Goal: Find specific page/section: Find specific page/section

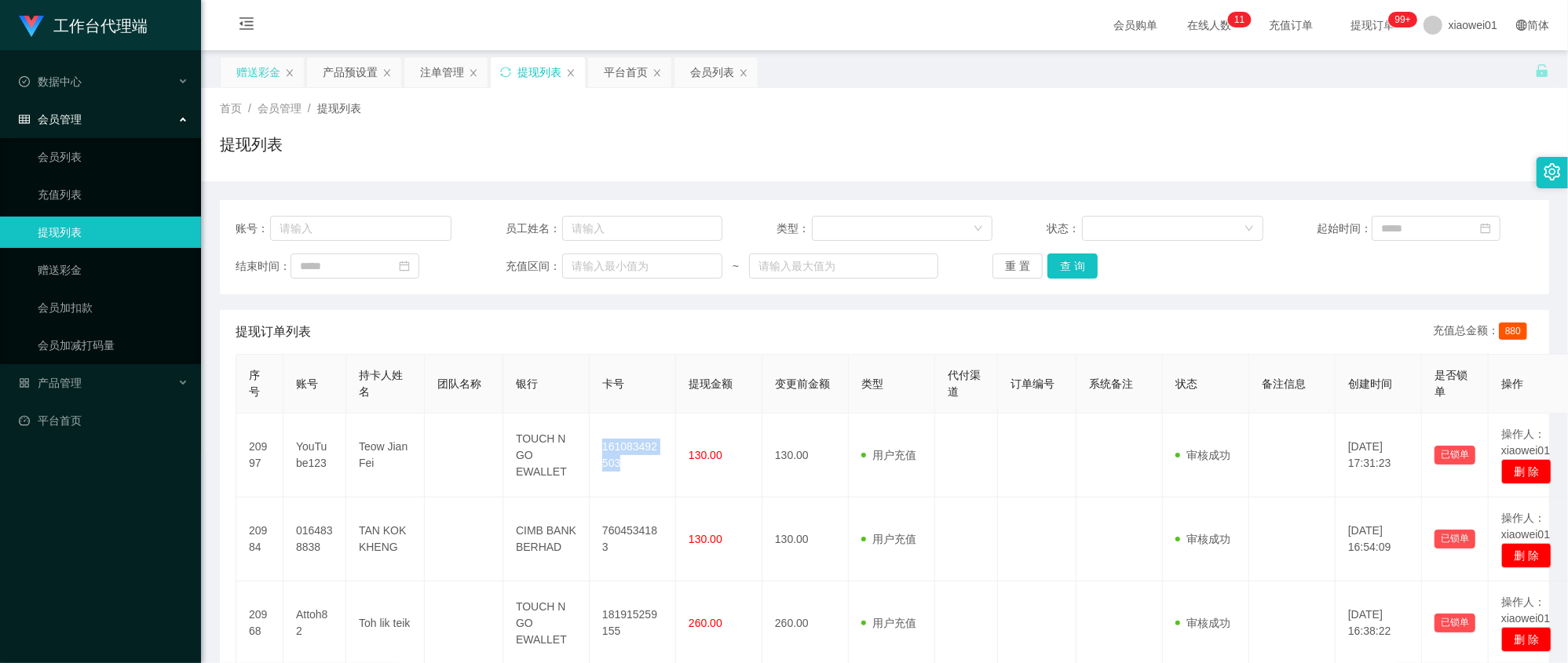
click at [268, 67] on div "赠送彩金" at bounding box center [259, 72] width 44 height 30
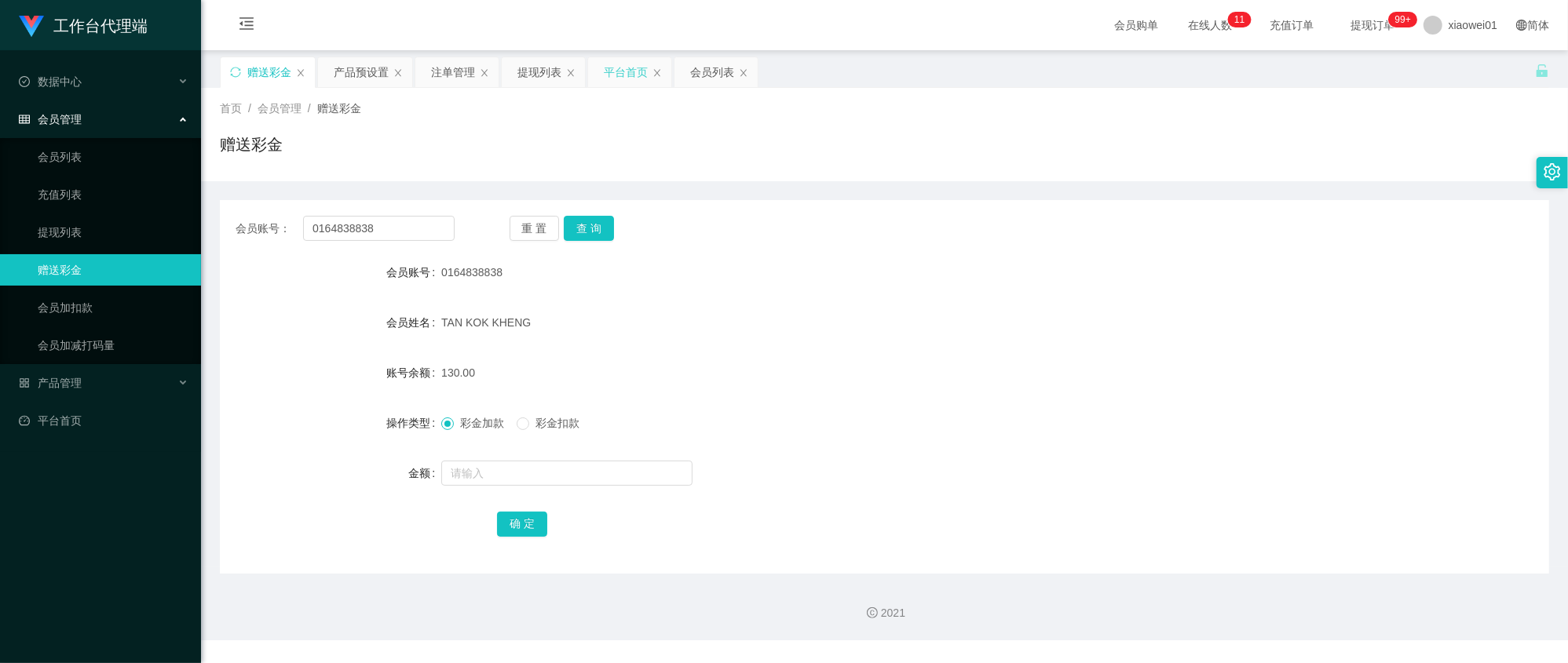
click at [629, 79] on div "平台首页" at bounding box center [626, 72] width 44 height 30
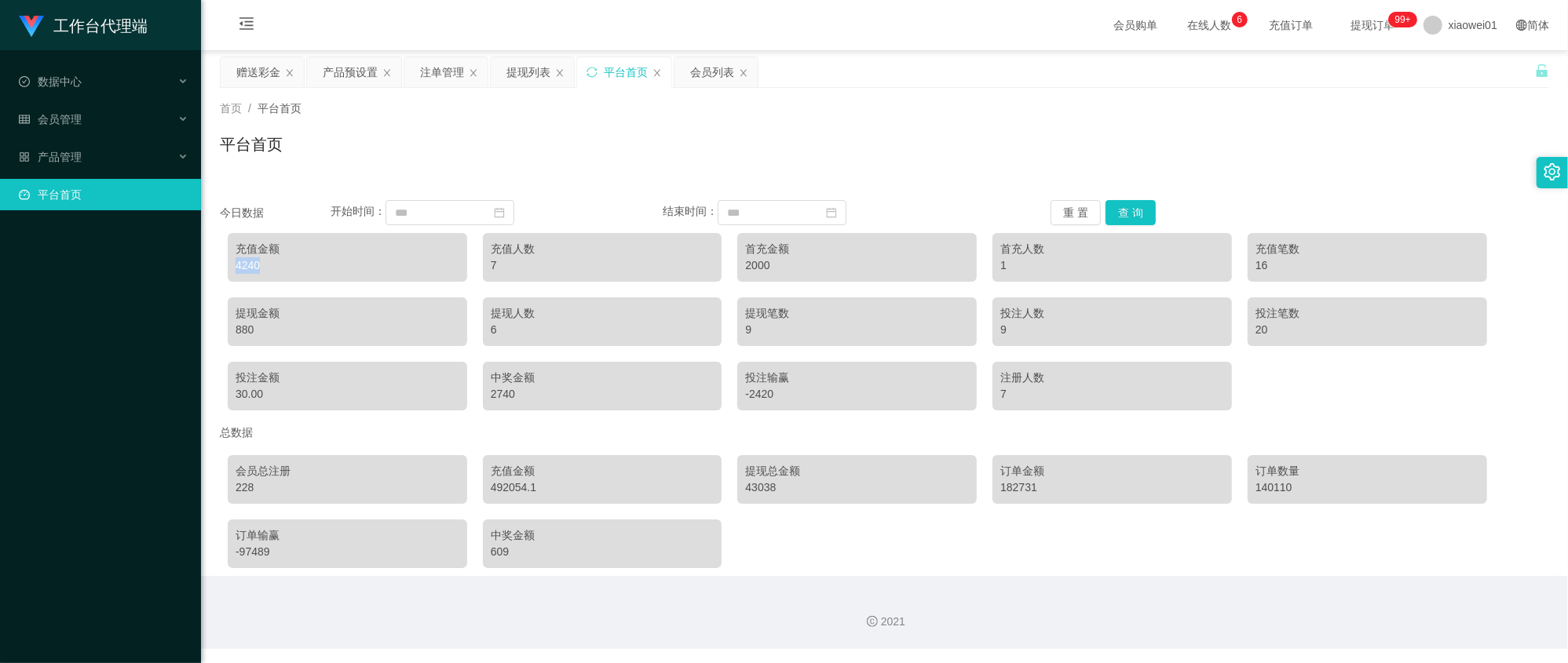
click at [239, 261] on div "4240" at bounding box center [348, 266] width 223 height 17
